Goal: Task Accomplishment & Management: Manage account settings

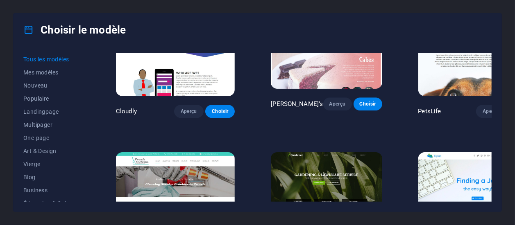
scroll to position [5745, 0]
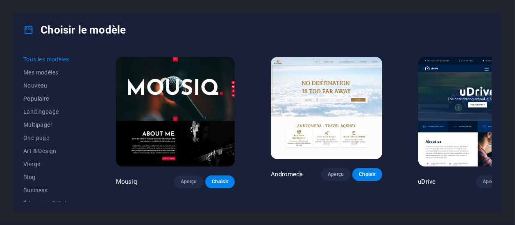
scroll to position [5745, 0]
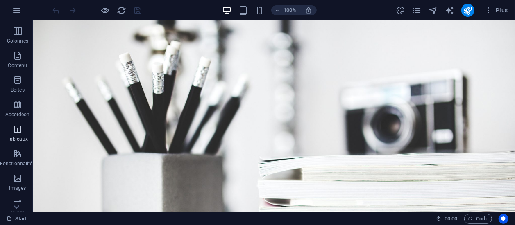
scroll to position [79, 0]
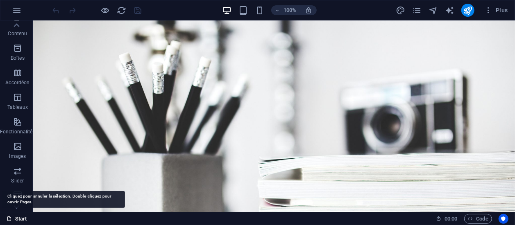
click at [19, 220] on link "Start" at bounding box center [17, 219] width 20 height 10
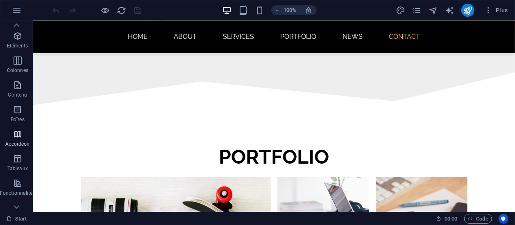
scroll to position [0, 0]
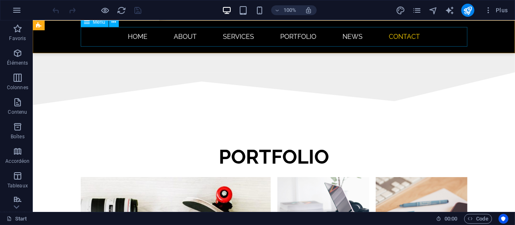
click at [139, 34] on nav "Home About Services Portfolio News Contact" at bounding box center [273, 37] width 387 height 20
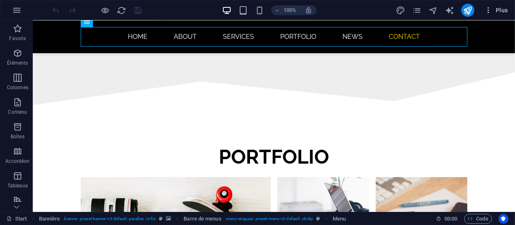
click at [499, 8] on span "Plus" at bounding box center [496, 10] width 24 height 8
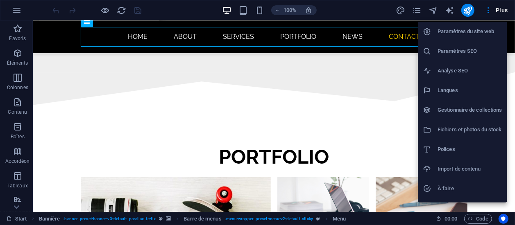
click at [467, 29] on h6 "Paramètres du site web" at bounding box center [470, 32] width 65 height 10
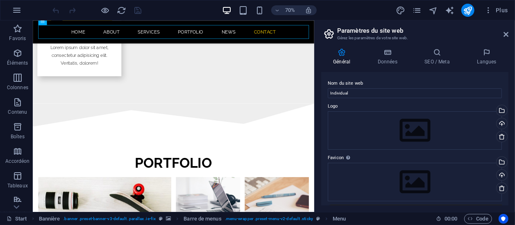
scroll to position [1725, 0]
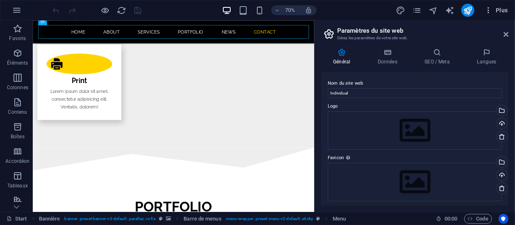
click at [506, 10] on span "Plus" at bounding box center [496, 10] width 24 height 8
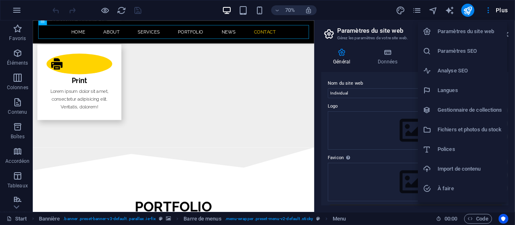
click at [470, 89] on h6 "Langues" at bounding box center [470, 91] width 65 height 10
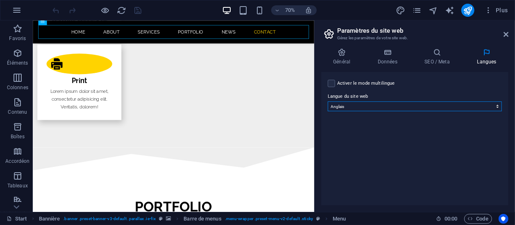
click at [328, 102] on select "Abkhazian Afar Afrikaans Akan Albanais Allemand Amharic Anglais Arabe Aragonese…" at bounding box center [415, 107] width 174 height 10
select select "50"
click option "Français" at bounding box center [0, 0] width 0 height 0
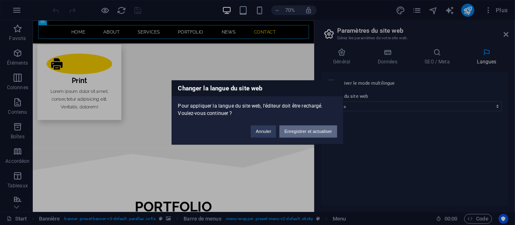
click at [295, 131] on button "Enregistrer et actualiser" at bounding box center [308, 132] width 57 height 12
checkbox input "false"
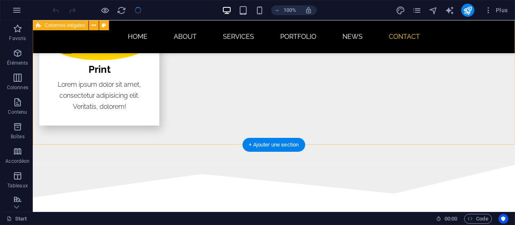
scroll to position [1620, 0]
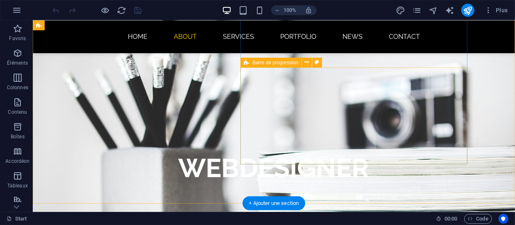
scroll to position [298, 0]
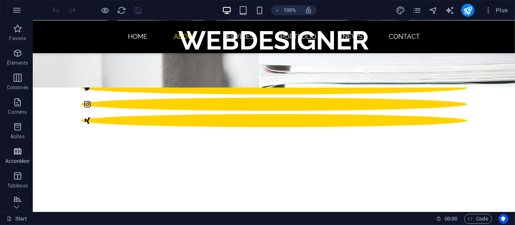
click at [16, 151] on icon "button" at bounding box center [18, 152] width 10 height 10
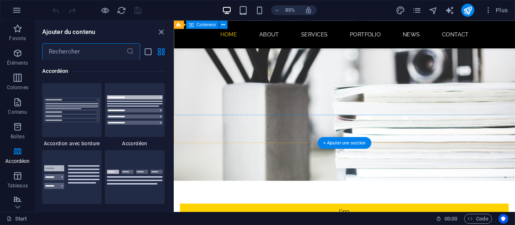
scroll to position [0, 0]
